Goal: Transaction & Acquisition: Purchase product/service

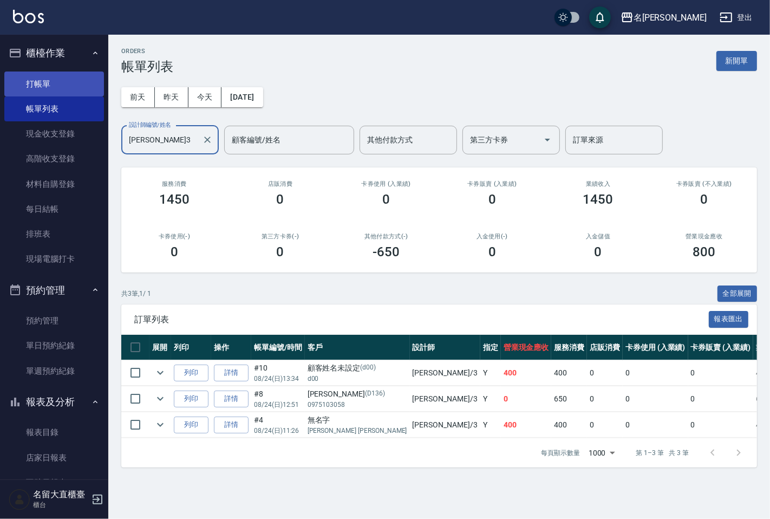
click at [51, 84] on link "打帳單" at bounding box center [54, 83] width 100 height 25
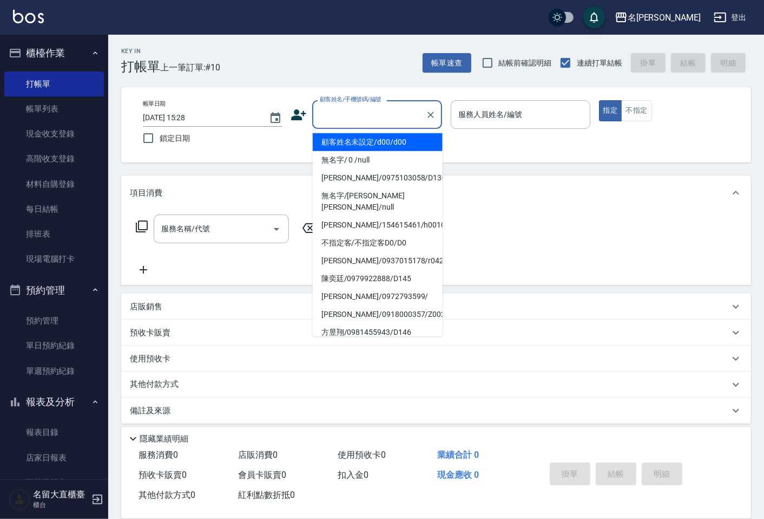
drag, startPoint x: 338, startPoint y: 121, endPoint x: 360, endPoint y: 171, distance: 54.5
click at [338, 121] on input "顧客姓名/手機號碼/編號" at bounding box center [369, 114] width 104 height 19
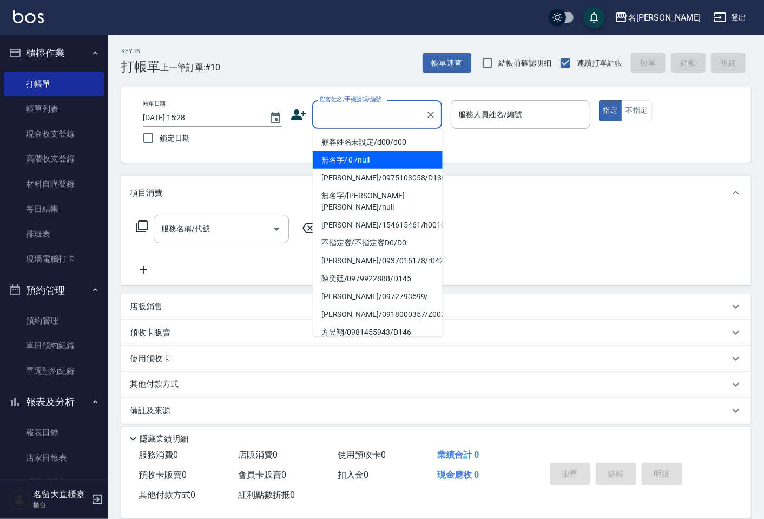
click at [371, 166] on li "無名字/ 0 /null" at bounding box center [378, 160] width 130 height 18
type input "無名字/ 0 /null"
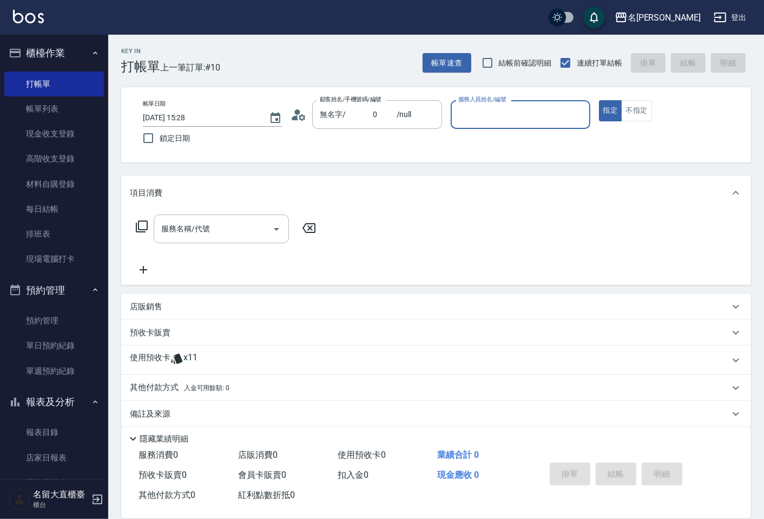
click at [452, 121] on div "服務人員姓名/編號" at bounding box center [520, 114] width 139 height 29
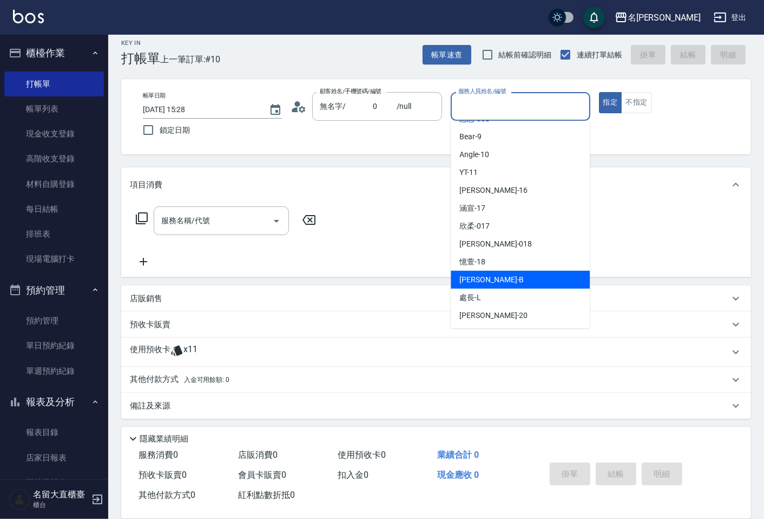
scroll to position [10, 0]
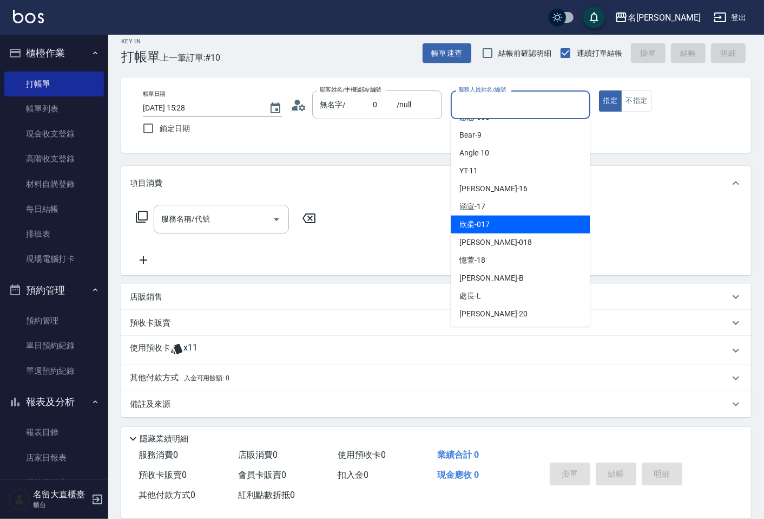
click at [486, 223] on span "欣柔 -017" at bounding box center [475, 224] width 30 height 11
type input "欣柔-017"
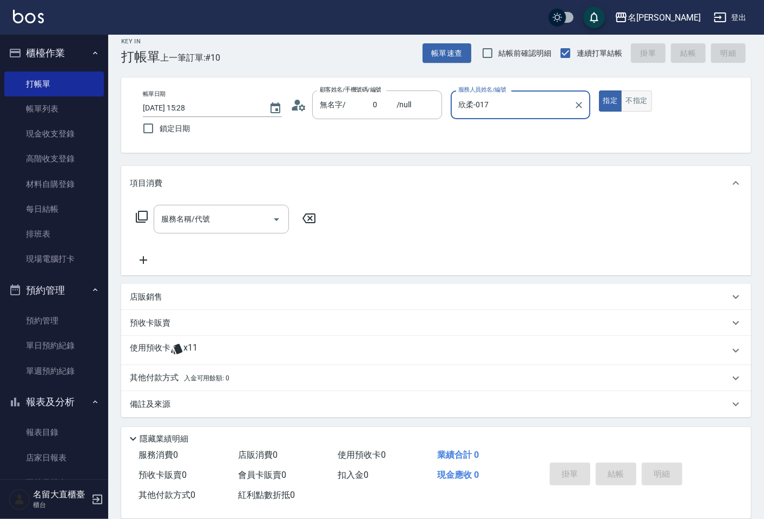
click at [626, 100] on button "不指定" at bounding box center [636, 100] width 30 height 21
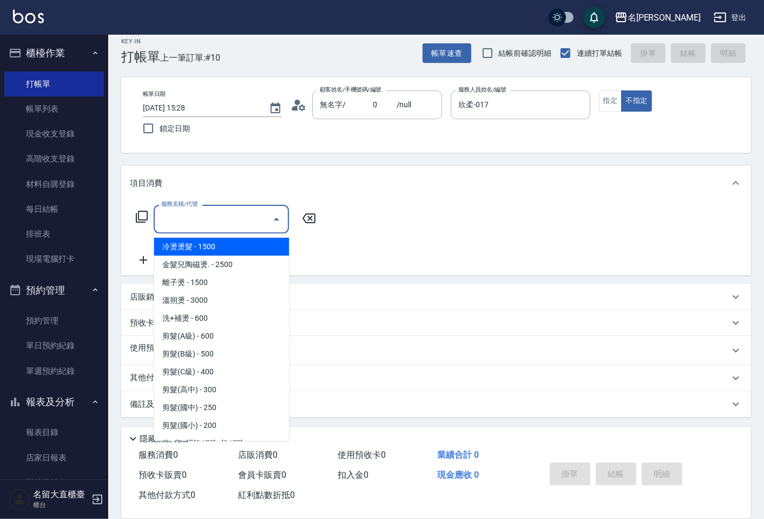
click at [256, 220] on input "服務名稱/代號" at bounding box center [213, 219] width 109 height 19
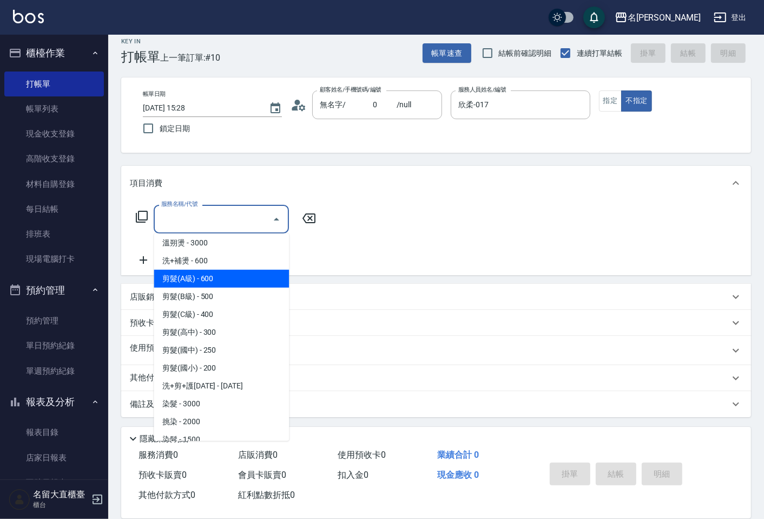
scroll to position [120, 0]
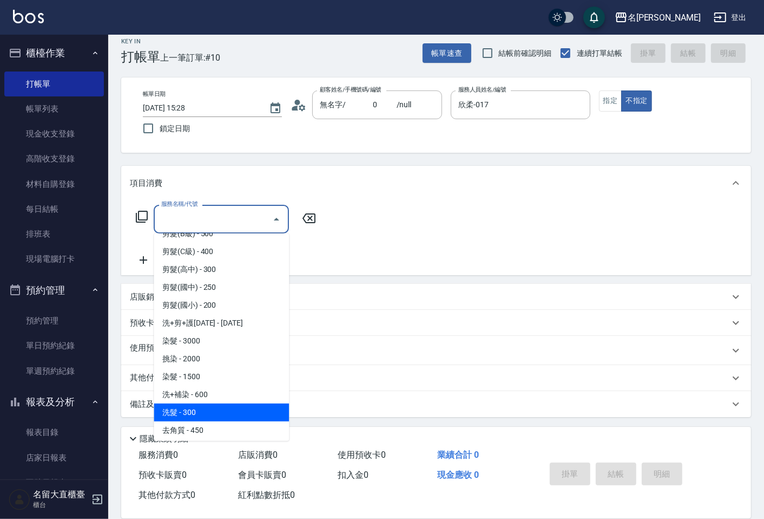
click at [210, 403] on span "洗髮 - 300" at bounding box center [221, 412] width 135 height 18
type input "洗髮(500)"
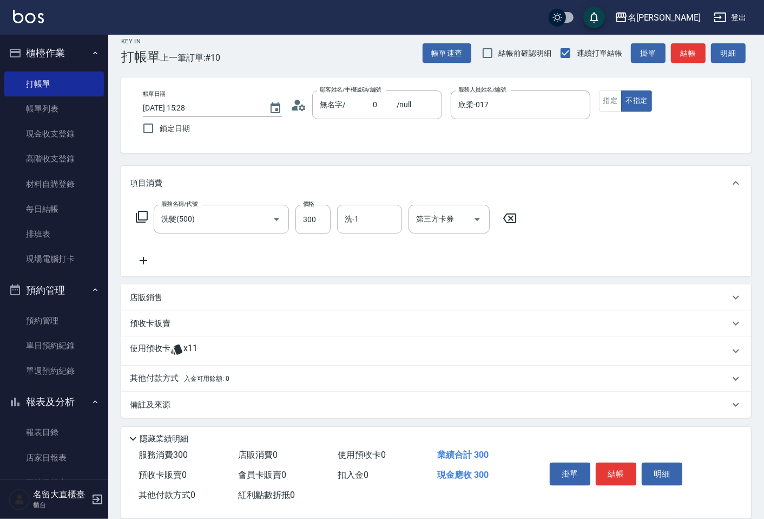
click at [146, 267] on div "服務名稱/代號 洗髮(500) 服務名稱/代號 價格 300 價格 洗-1 洗-1 第三方卡券 第三方卡券" at bounding box center [436, 237] width 630 height 75
click at [145, 261] on icon at bounding box center [143, 260] width 27 height 13
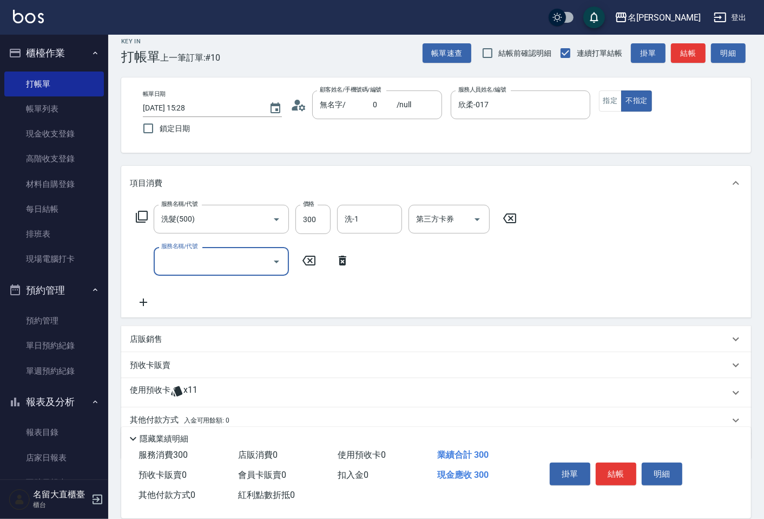
click at [169, 258] on input "服務名稱/代號" at bounding box center [213, 261] width 109 height 19
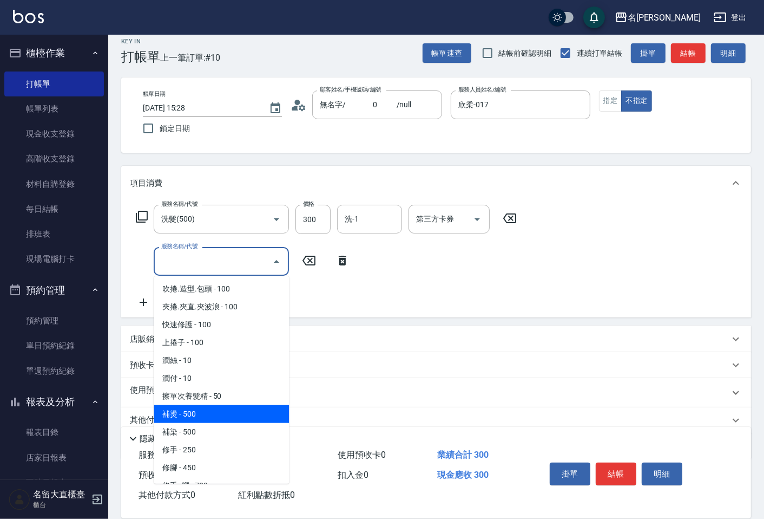
scroll to position [962, 0]
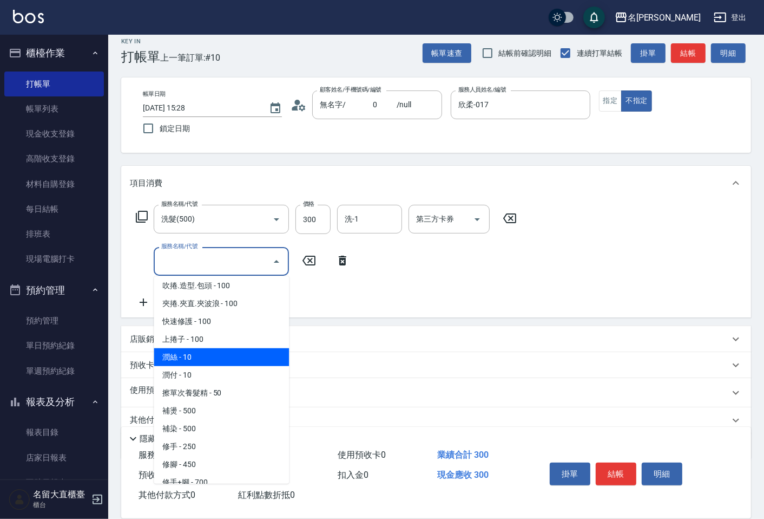
click at [202, 350] on span "潤絲 - 10" at bounding box center [221, 357] width 135 height 18
type input "[PERSON_NAME](802)"
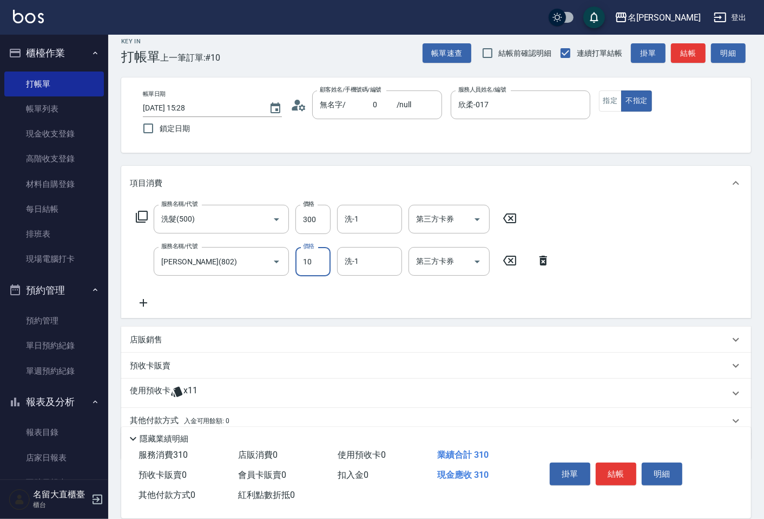
click at [307, 257] on input "10" at bounding box center [313, 261] width 35 height 29
type input "20"
click at [610, 468] on button "結帳" at bounding box center [616, 473] width 41 height 23
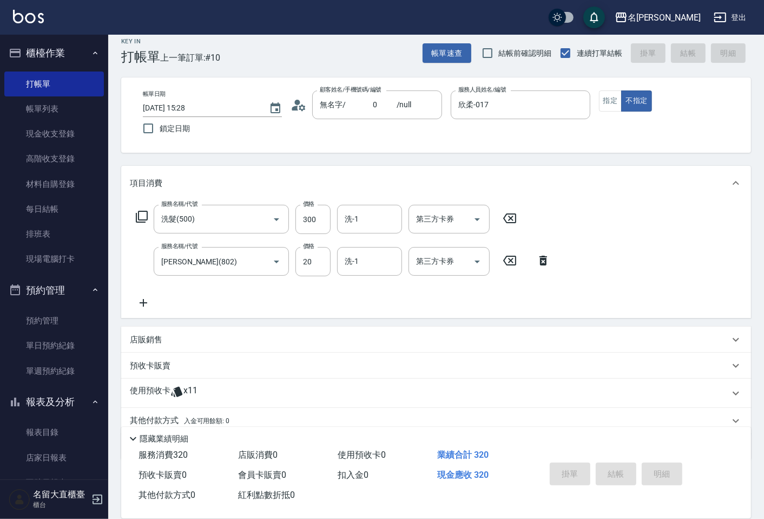
type input "[DATE] 15:29"
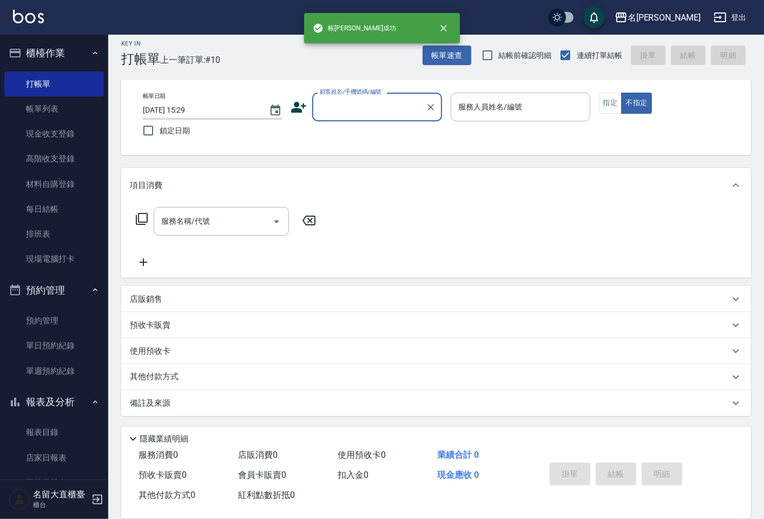
scroll to position [7, 0]
